Goal: Task Accomplishment & Management: Complete application form

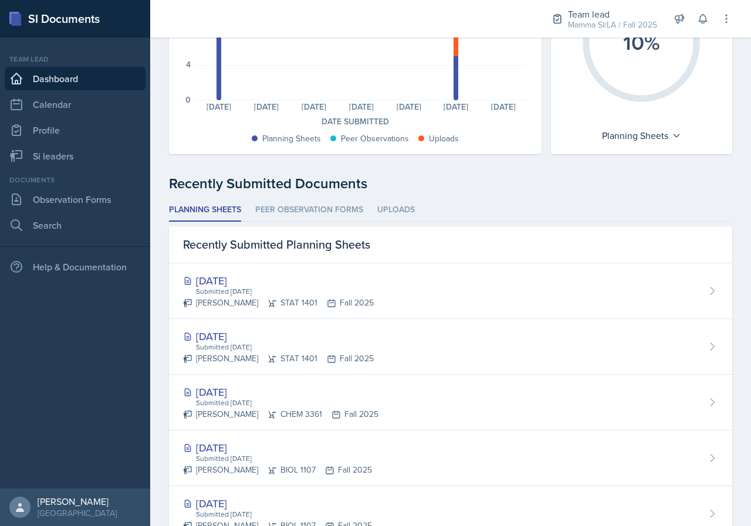
scroll to position [176, 0]
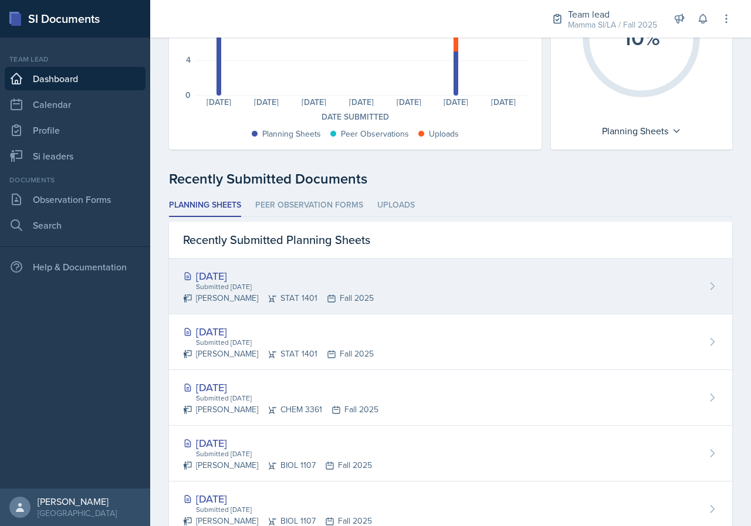
click at [397, 290] on div "[DATE] Submitted [DATE] [PERSON_NAME] STAT 1401 Fall 2025" at bounding box center [450, 287] width 563 height 56
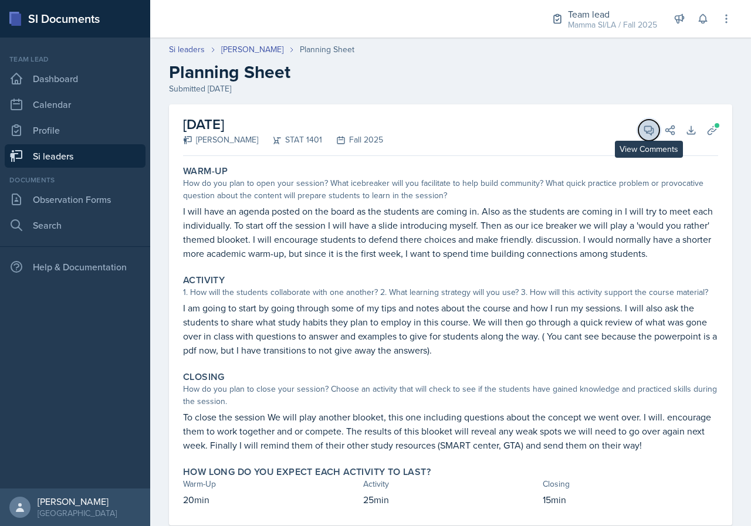
click at [650, 128] on span at bounding box center [653, 126] width 6 height 6
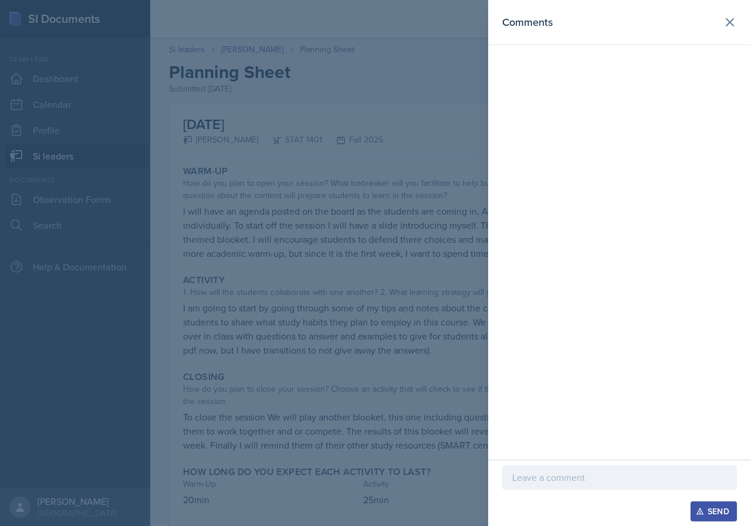
click at [595, 469] on div at bounding box center [619, 477] width 235 height 25
click at [726, 25] on icon at bounding box center [729, 22] width 7 height 7
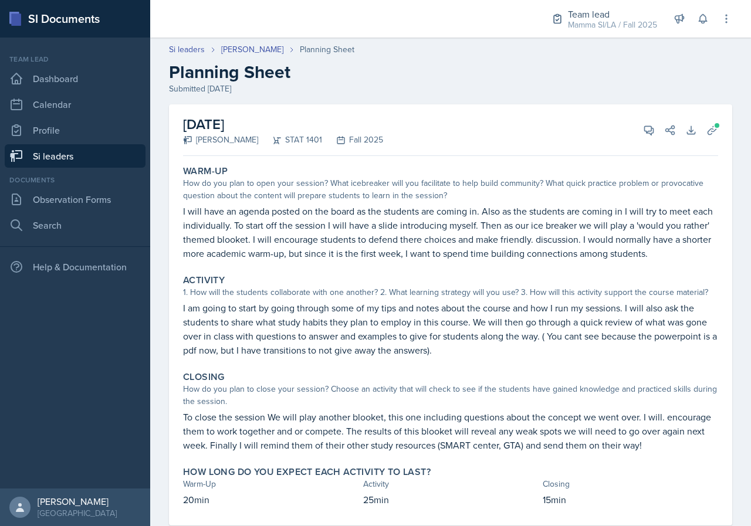
click at [104, 161] on link "Si leaders" at bounding box center [75, 155] width 141 height 23
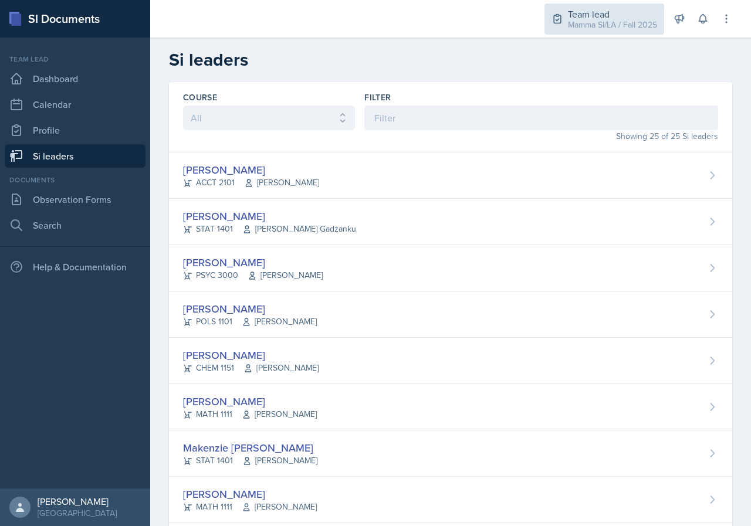
click at [591, 7] on div "Team lead" at bounding box center [612, 14] width 89 height 14
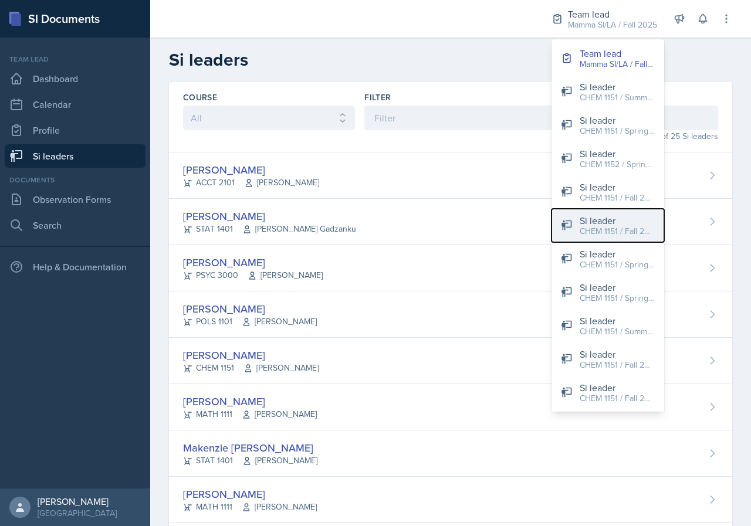
click at [642, 231] on div "CHEM 1151 / Fall 2025" at bounding box center [616, 231] width 75 height 12
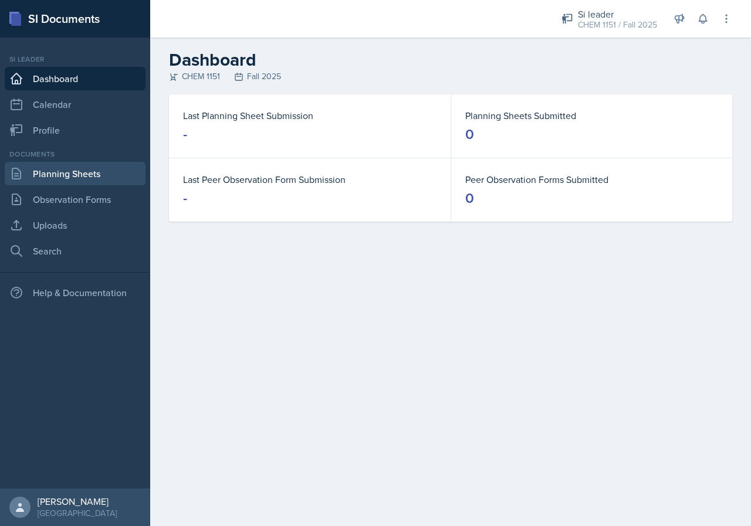
click at [104, 175] on link "Planning Sheets" at bounding box center [75, 173] width 141 height 23
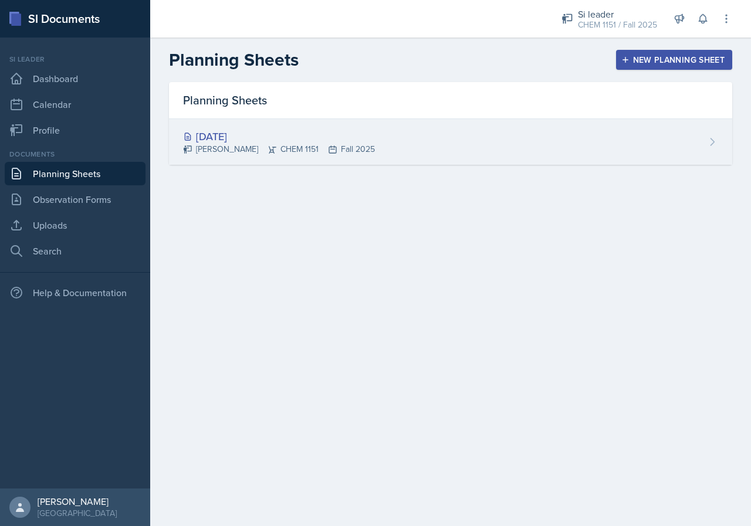
click at [511, 150] on div "[DATE] [PERSON_NAME] CHEM 1151 Fall 2025" at bounding box center [450, 142] width 563 height 46
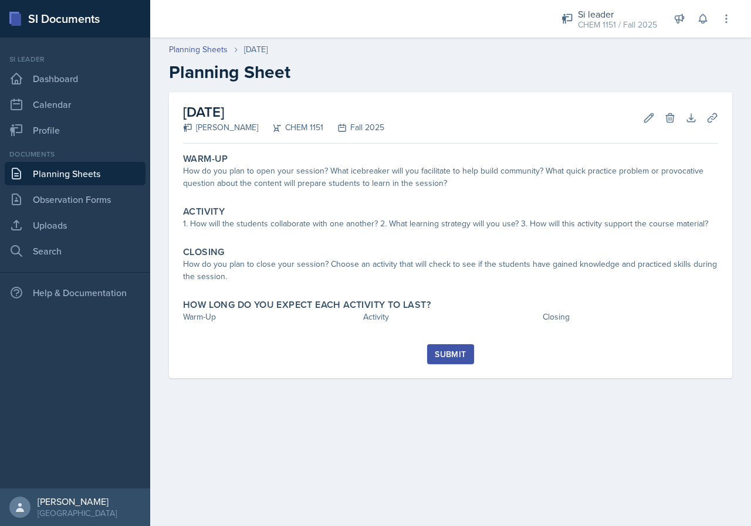
click at [491, 74] on h2 "Planning Sheet" at bounding box center [450, 72] width 563 height 21
click at [668, 120] on icon at bounding box center [670, 118] width 12 height 12
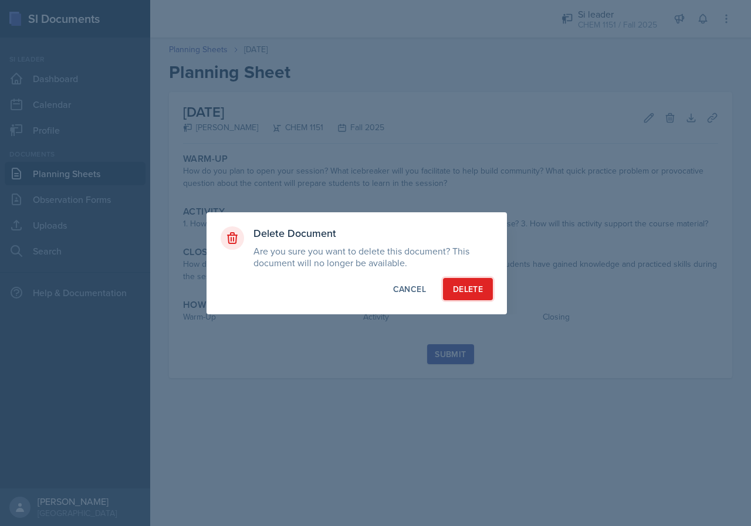
click at [472, 292] on div "Delete" at bounding box center [468, 289] width 30 height 12
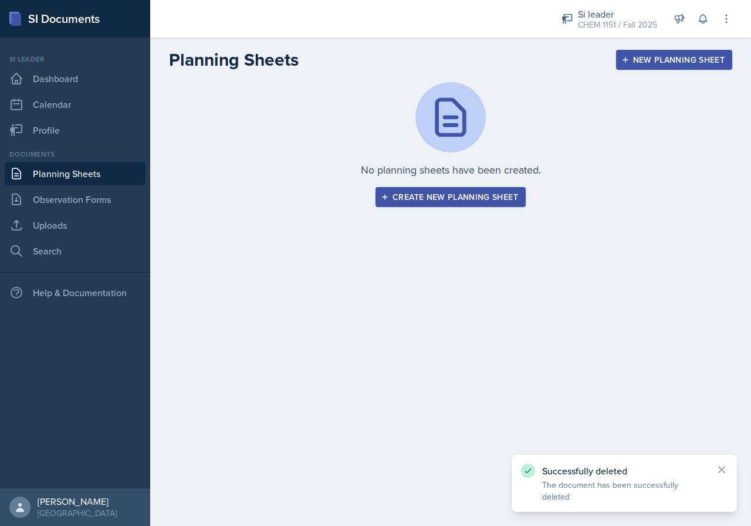
click at [516, 195] on div "Create new planning sheet" at bounding box center [450, 196] width 135 height 9
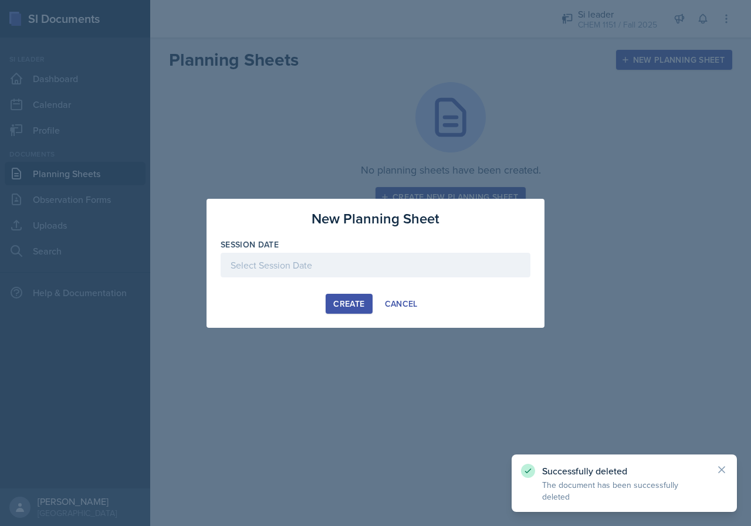
click at [309, 251] on div "Session Date" at bounding box center [376, 264] width 310 height 50
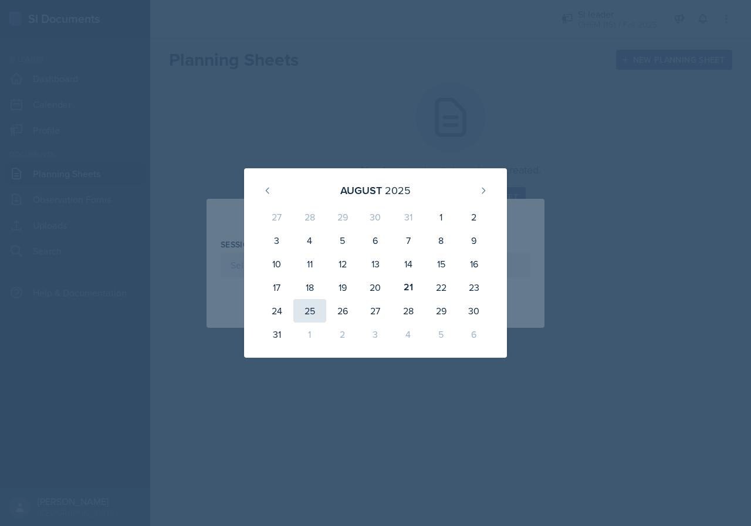
click at [307, 316] on div "25" at bounding box center [309, 310] width 33 height 23
type input "[DATE]"
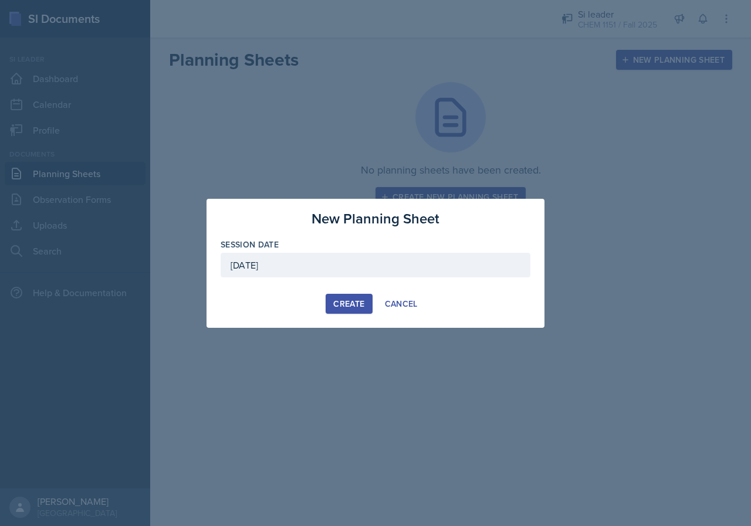
click at [354, 308] on div "Create" at bounding box center [348, 303] width 31 height 9
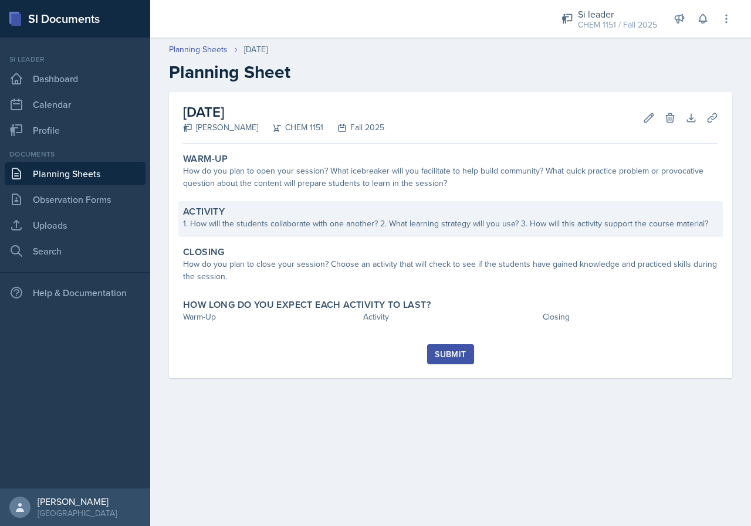
click at [306, 234] on div "Activity 1. How will the students collaborate with one another? 2. What learnin…" at bounding box center [450, 219] width 544 height 36
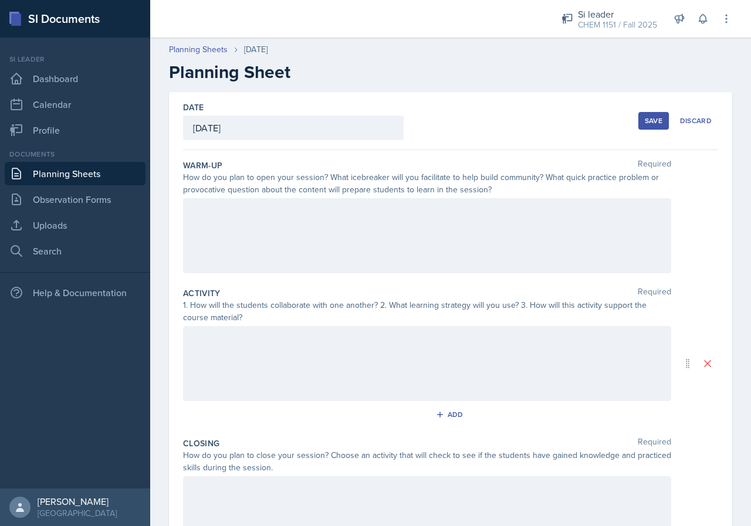
click at [292, 226] on div at bounding box center [427, 235] width 488 height 75
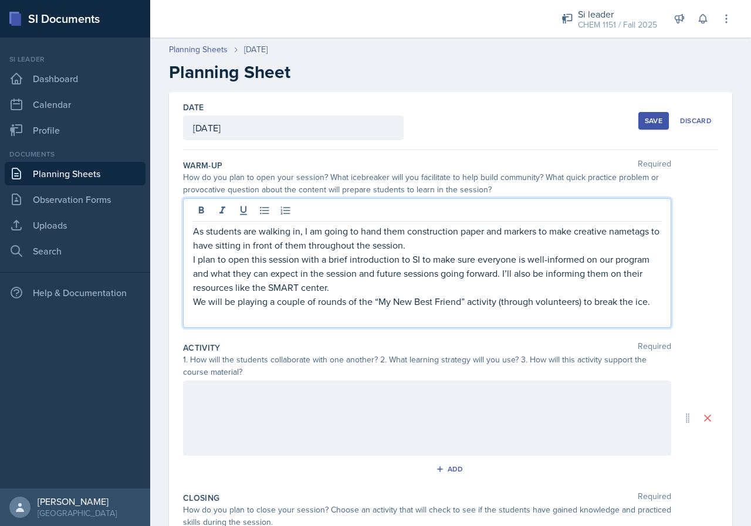
click at [462, 233] on p "As students are walking in, I am going to hand them construction paper and mark…" at bounding box center [427, 238] width 468 height 28
click at [464, 253] on p "I plan to open this session with a brief introduction to SI to make sure everyo…" at bounding box center [427, 273] width 468 height 42
click at [471, 250] on p "As students are walking in, I am going to hand them construction paper and mark…" at bounding box center [427, 238] width 468 height 28
click at [408, 286] on p "I plan to open this session with a brief introduction to SI to make sure everyo…" at bounding box center [427, 273] width 468 height 42
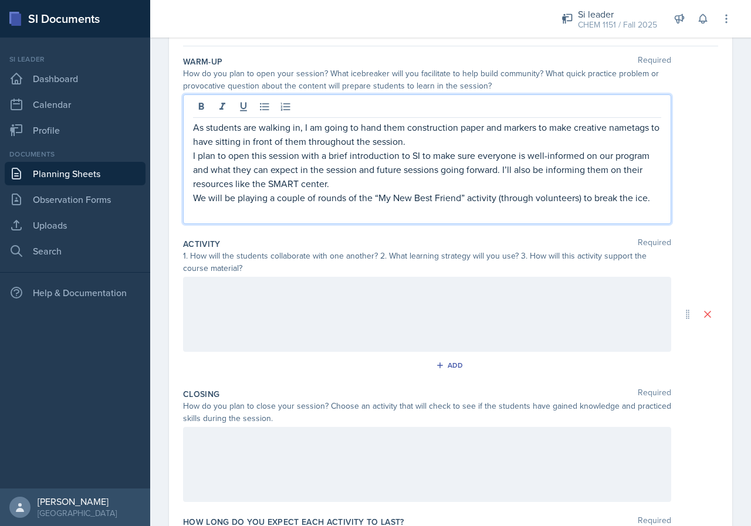
scroll to position [117, 0]
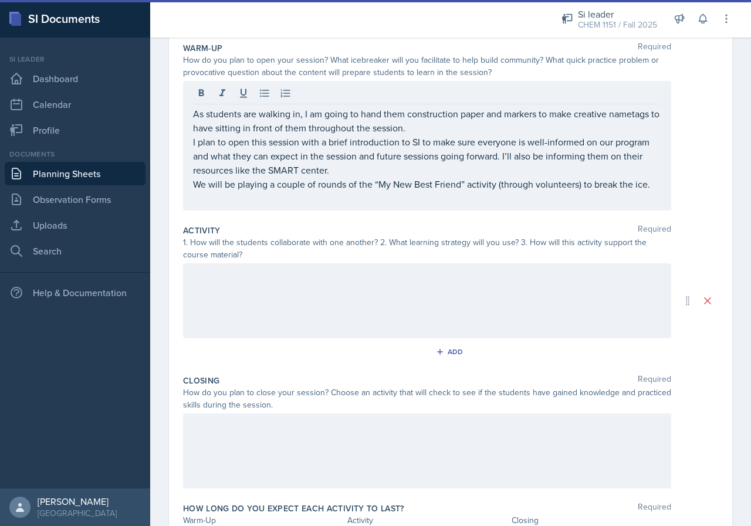
click at [396, 294] on div at bounding box center [427, 300] width 488 height 75
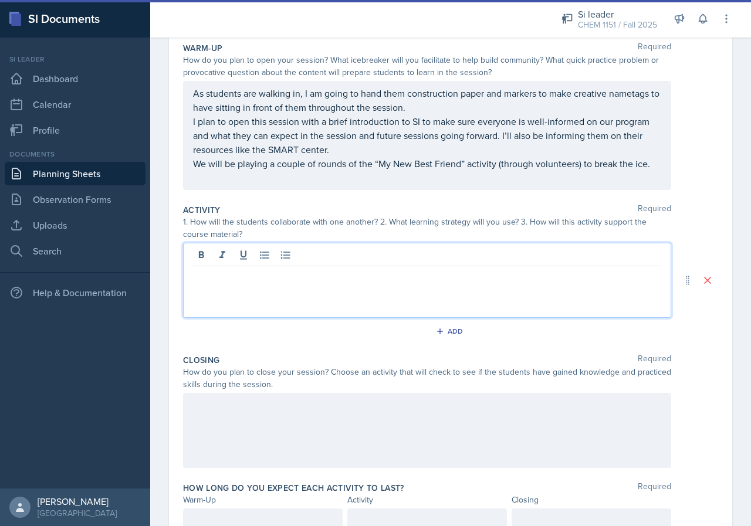
scroll to position [138, 0]
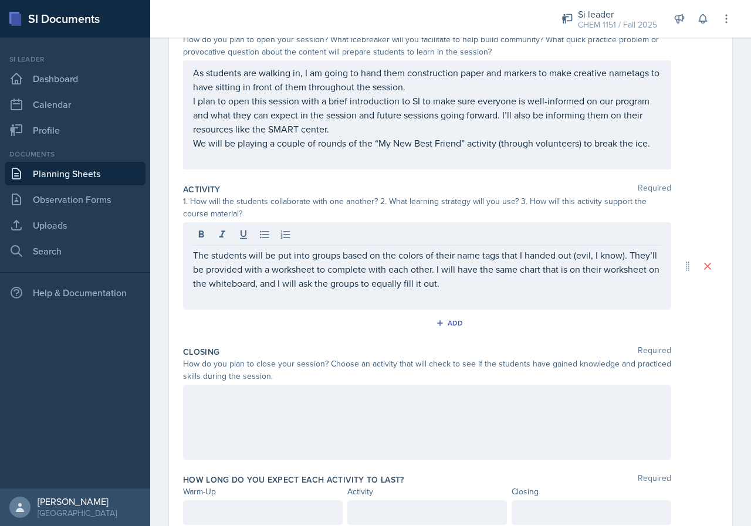
click at [194, 259] on p "The students will be put into groups based on the colors of their name tags tha…" at bounding box center [427, 269] width 468 height 42
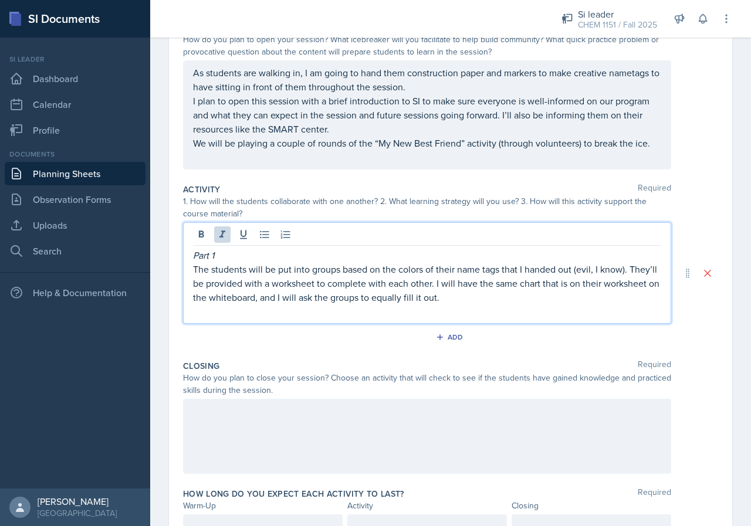
click at [535, 301] on p "The students will be put into groups based on the colors of their name tags tha…" at bounding box center [427, 283] width 468 height 42
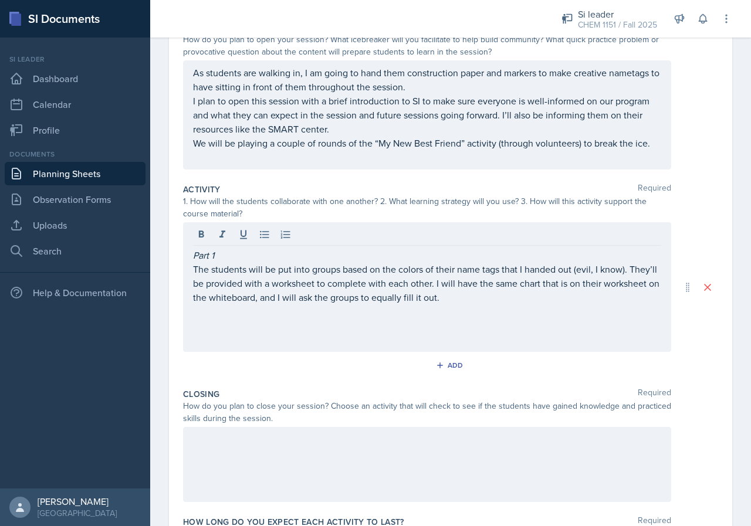
click at [318, 310] on p at bounding box center [427, 311] width 468 height 14
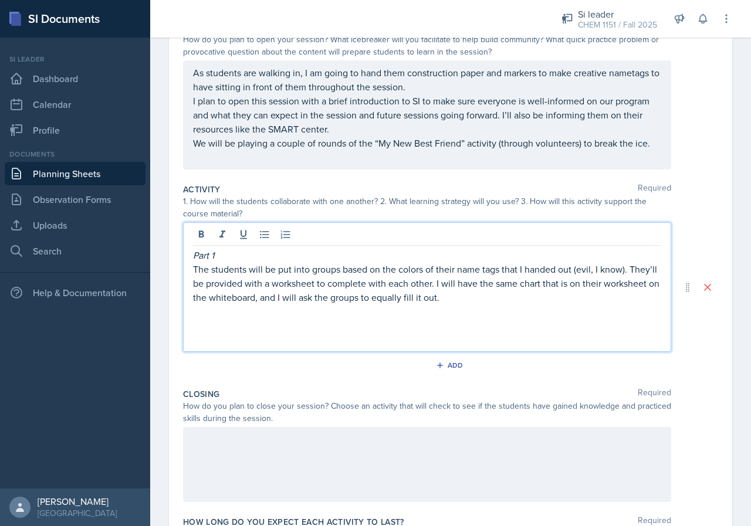
click at [293, 333] on p at bounding box center [427, 340] width 468 height 14
click at [261, 323] on p at bounding box center [427, 325] width 468 height 14
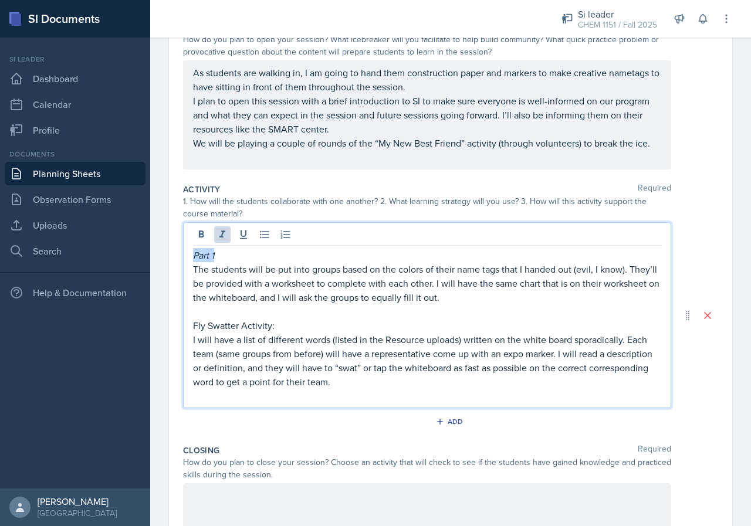
drag, startPoint x: 217, startPoint y: 256, endPoint x: 194, endPoint y: 258, distance: 23.5
click at [194, 258] on p "Part 1" at bounding box center [427, 255] width 468 height 14
copy em "Part 1"
click at [218, 311] on p at bounding box center [427, 311] width 468 height 14
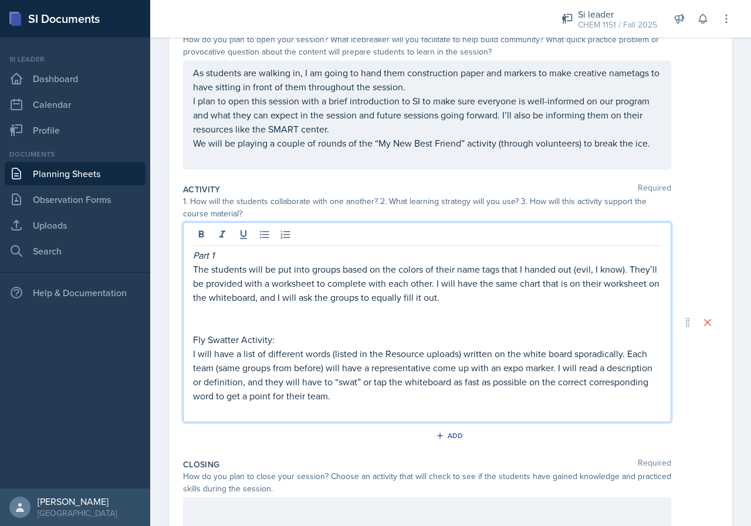
paste div
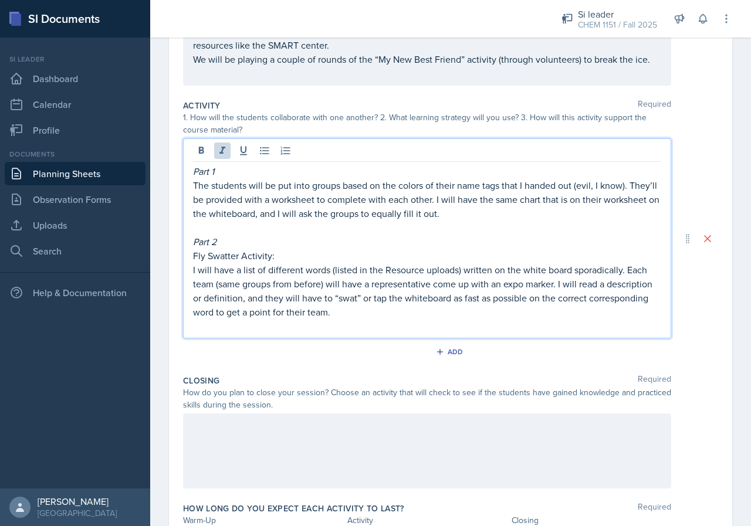
scroll to position [255, 0]
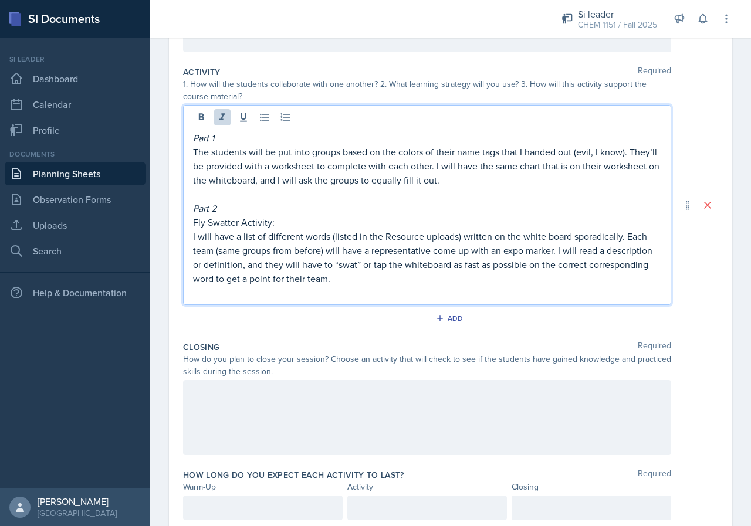
click at [525, 382] on div at bounding box center [427, 417] width 488 height 75
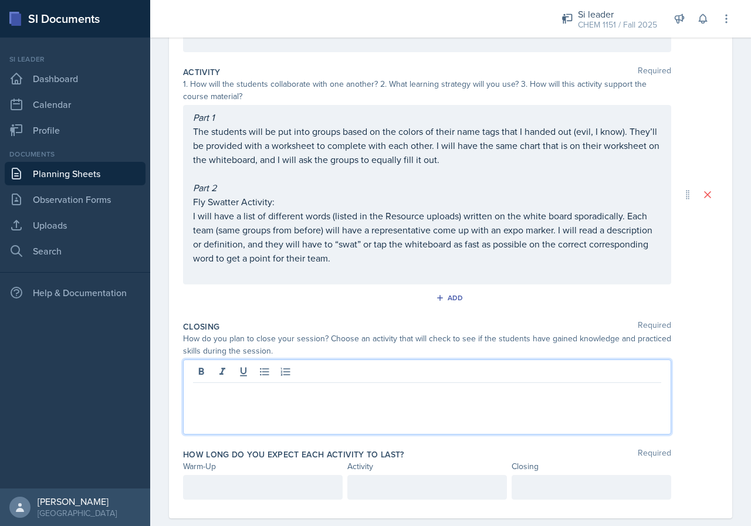
scroll to position [276, 0]
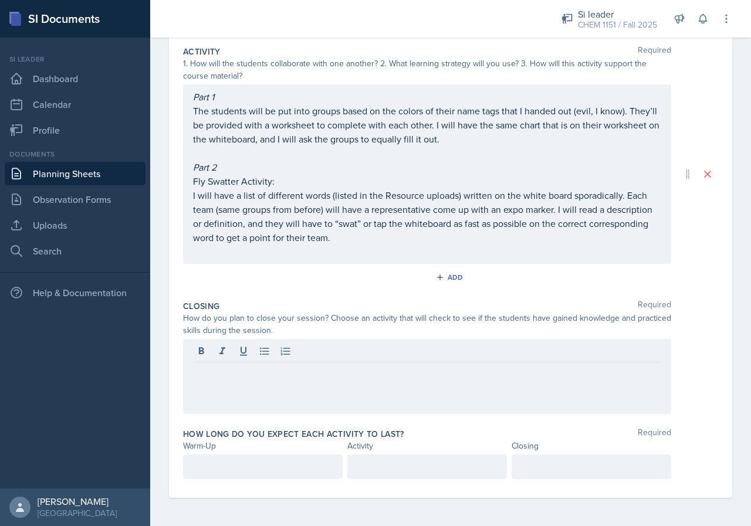
click at [308, 399] on div at bounding box center [427, 376] width 488 height 75
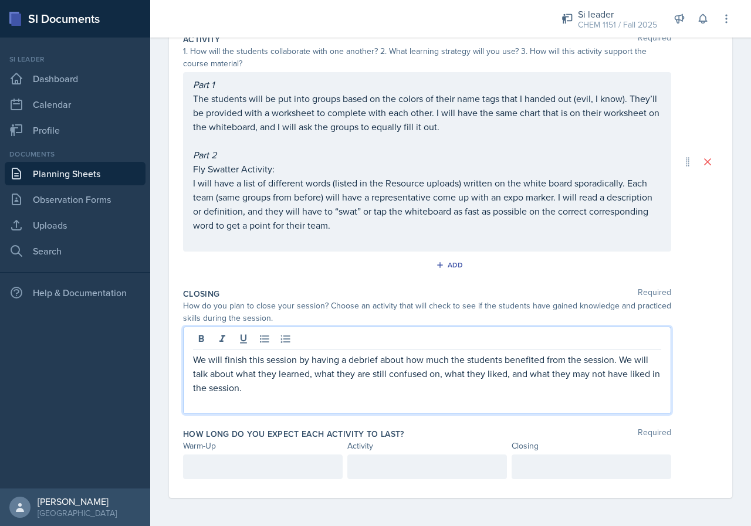
click at [235, 477] on div at bounding box center [263, 467] width 160 height 25
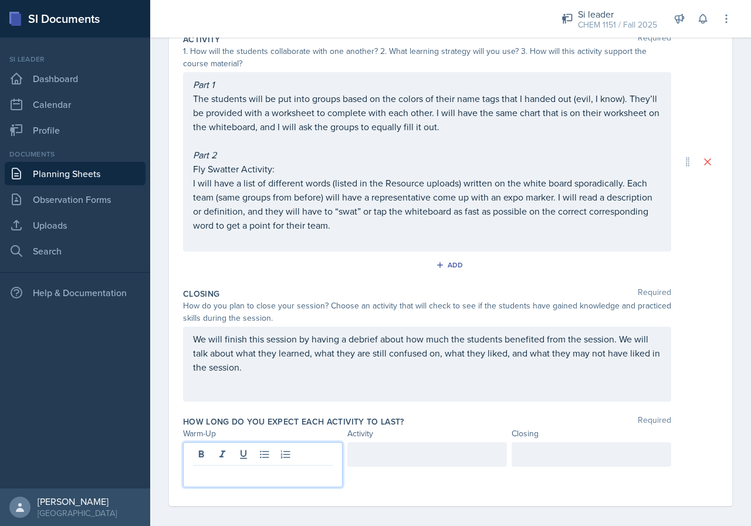
scroll to position [296, 0]
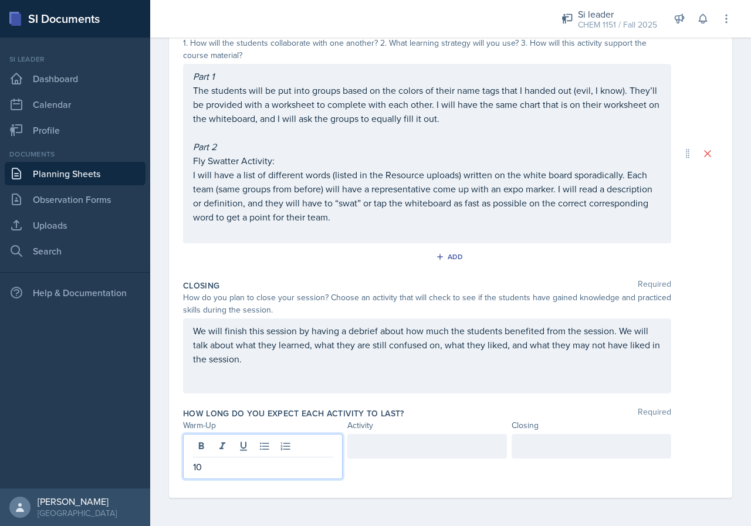
click at [374, 463] on div at bounding box center [427, 456] width 160 height 45
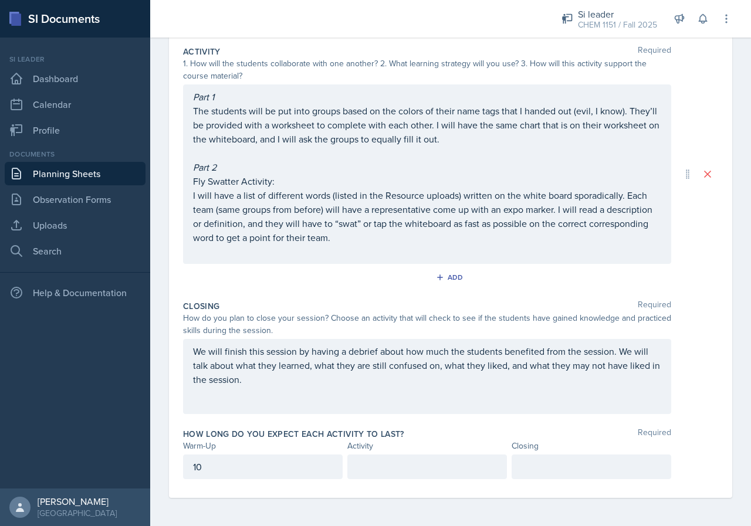
click at [374, 466] on p at bounding box center [427, 467] width 140 height 14
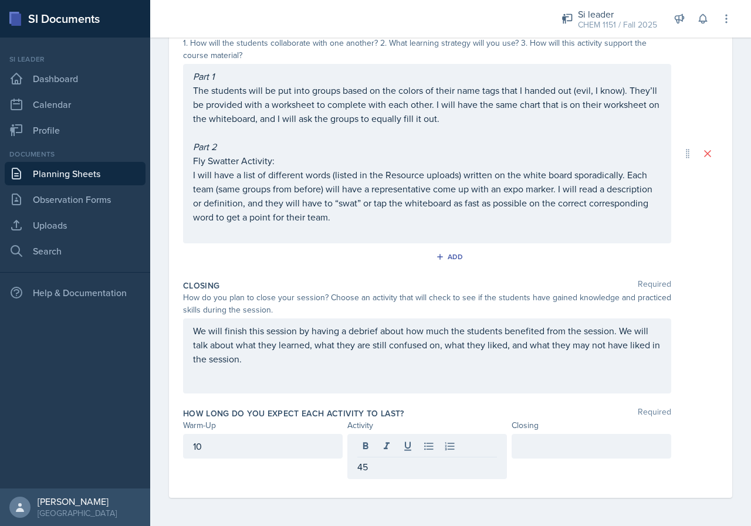
click at [574, 496] on div "Warm-Up Required How do you plan to open your session? What icebreaker will you…" at bounding box center [450, 176] width 535 height 644
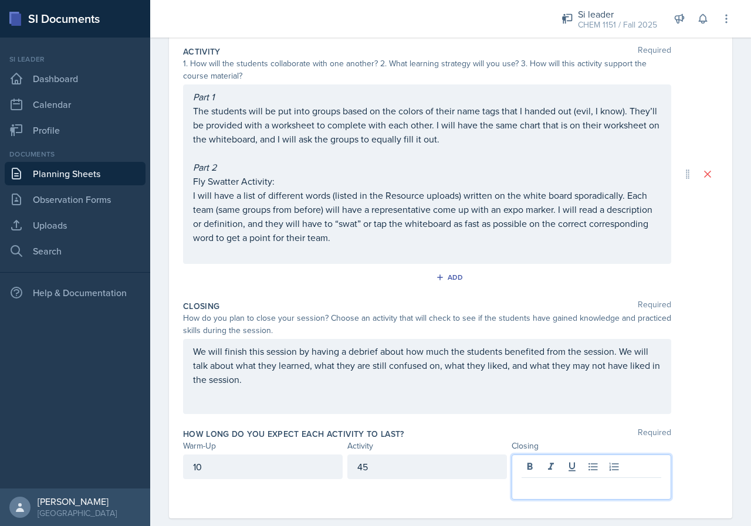
click at [564, 480] on p at bounding box center [591, 487] width 140 height 14
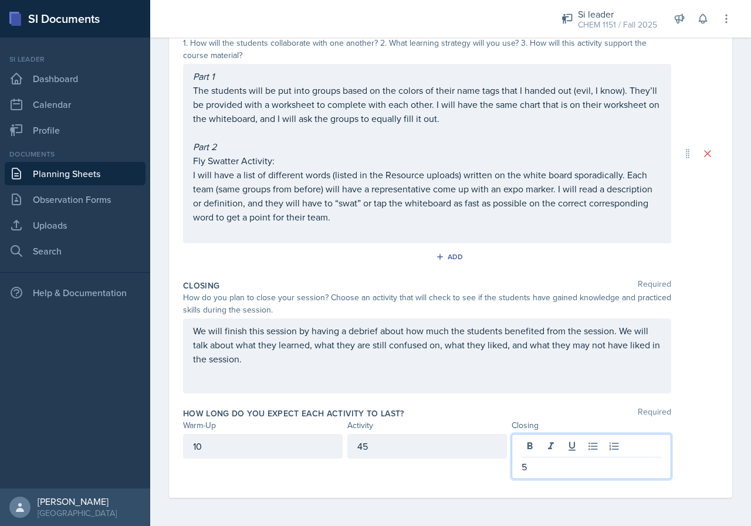
click at [723, 320] on div "Date [DATE] [DATE] 27 28 29 30 31 1 2 3 4 5 6 7 8 9 10 11 12 13 14 15 16 17 18 …" at bounding box center [450, 161] width 601 height 730
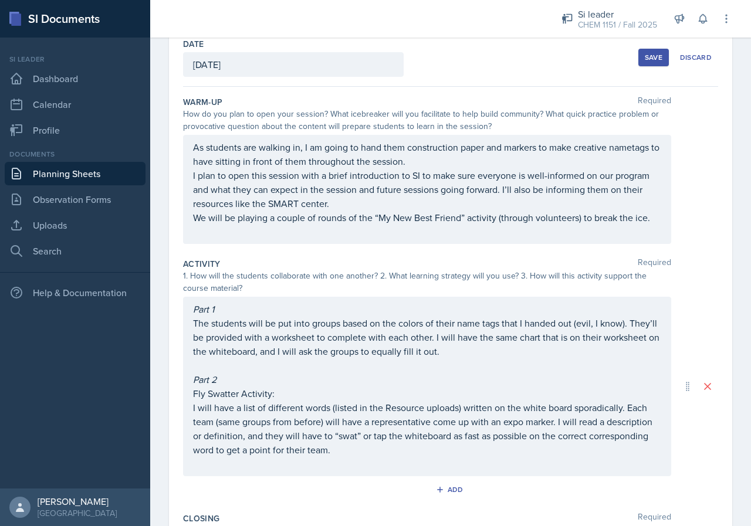
scroll to position [0, 0]
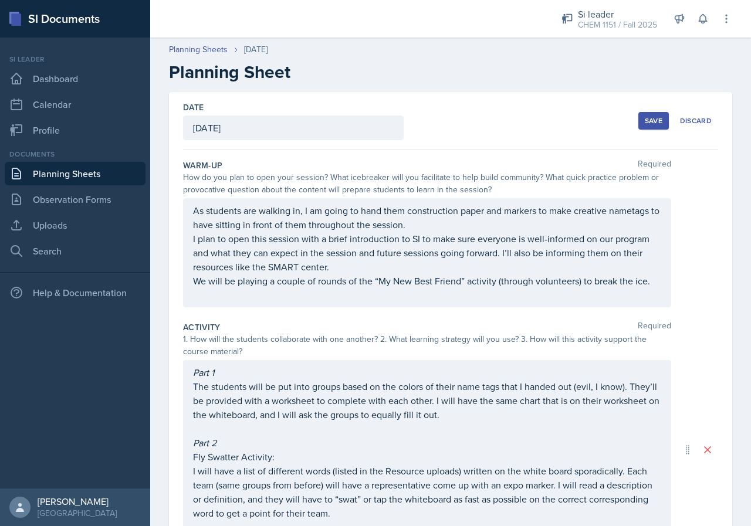
click at [646, 127] on button "Save" at bounding box center [653, 121] width 30 height 18
